Goal: Information Seeking & Learning: Learn about a topic

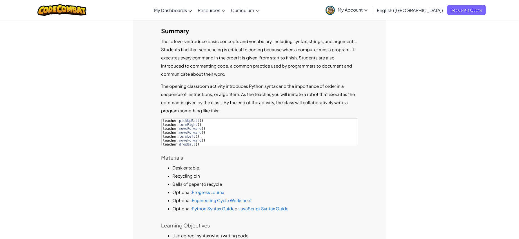
scroll to position [563, 0]
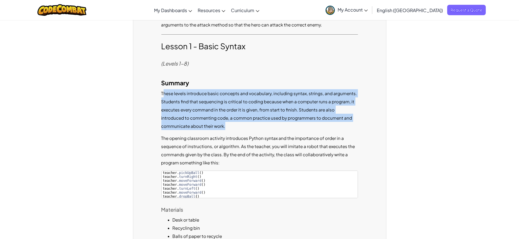
drag, startPoint x: 163, startPoint y: 83, endPoint x: 197, endPoint y: 115, distance: 46.6
click at [197, 115] on p "These levels introduce basic concepts and vocabulary, including syntax, strings…" at bounding box center [259, 109] width 197 height 41
click at [191, 107] on p "These levels introduce basic concepts and vocabulary, including syntax, strings…" at bounding box center [259, 109] width 197 height 41
click at [164, 89] on p "These levels introduce basic concepts and vocabulary, including syntax, strings…" at bounding box center [259, 109] width 197 height 41
drag, startPoint x: 159, startPoint y: 82, endPoint x: 203, endPoint y: 120, distance: 57.9
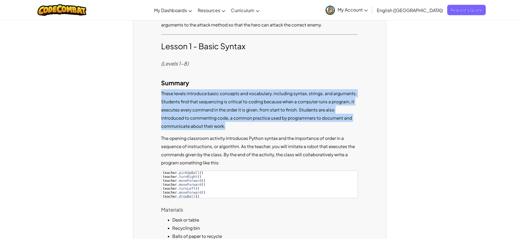
copy p "These levels introduce basic concepts and vocabulary, including syntax, strings…"
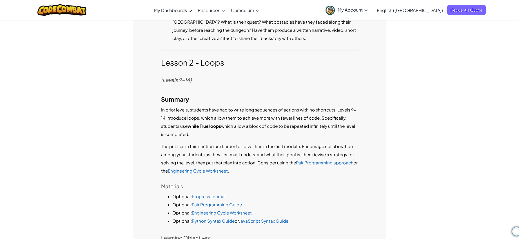
scroll to position [2065, 0]
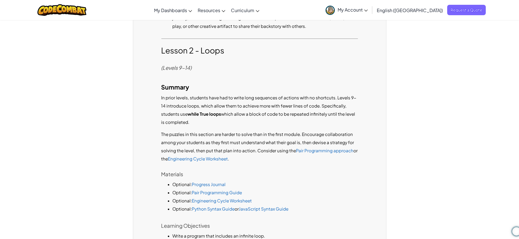
drag, startPoint x: 161, startPoint y: 66, endPoint x: 211, endPoint y: 83, distance: 52.8
click at [211, 93] on p "In prior levels, students have had to write long sequences of actions with no s…" at bounding box center [259, 109] width 197 height 33
copy p "In prior levels, students have had to write long sequences of actions with no s…"
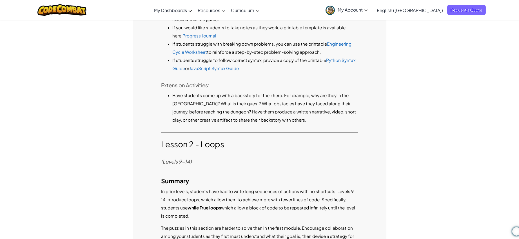
click at [224, 157] on h4 "(Levels 9-14)" at bounding box center [259, 161] width 197 height 9
